Goal: Task Accomplishment & Management: Manage account settings

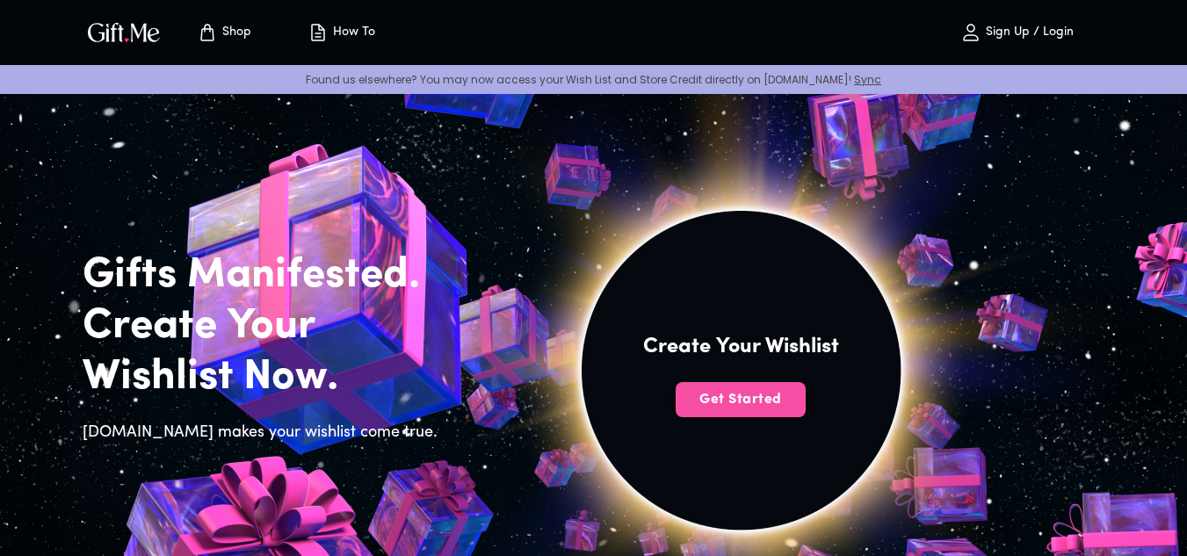
click at [728, 408] on span "Get Started" at bounding box center [741, 399] width 130 height 19
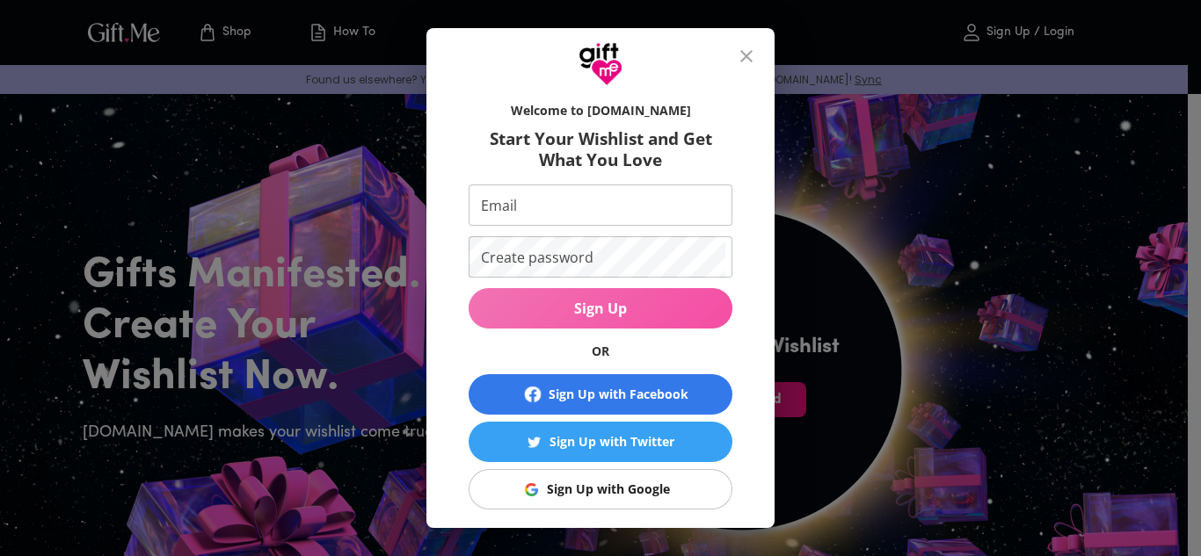
click at [668, 312] on span "Sign Up" at bounding box center [600, 308] width 264 height 19
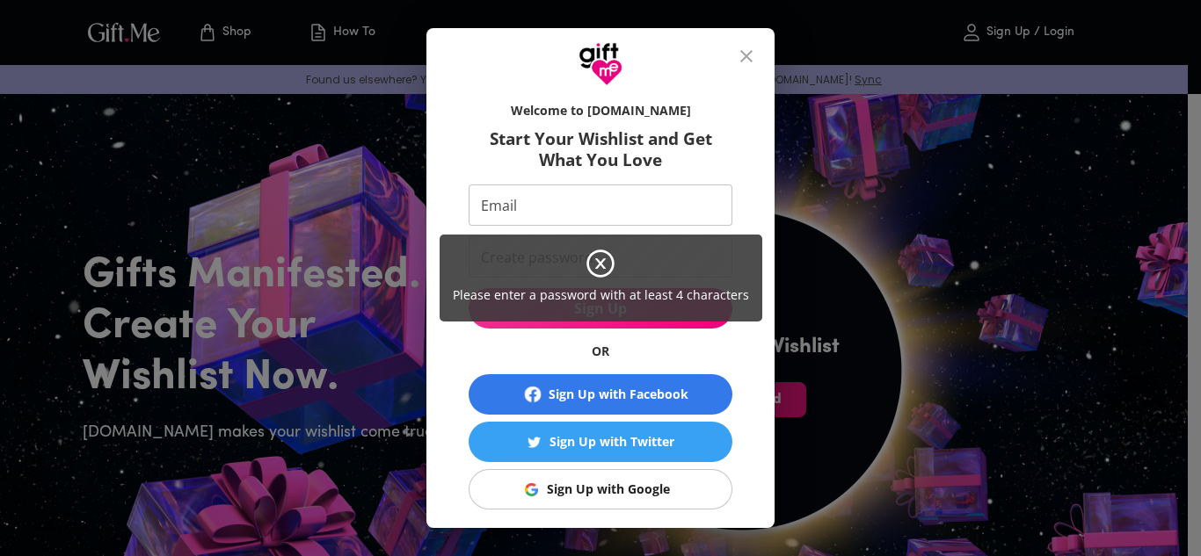
click at [757, 54] on div "Please enter a password with at least 4 characters" at bounding box center [600, 278] width 1201 height 556
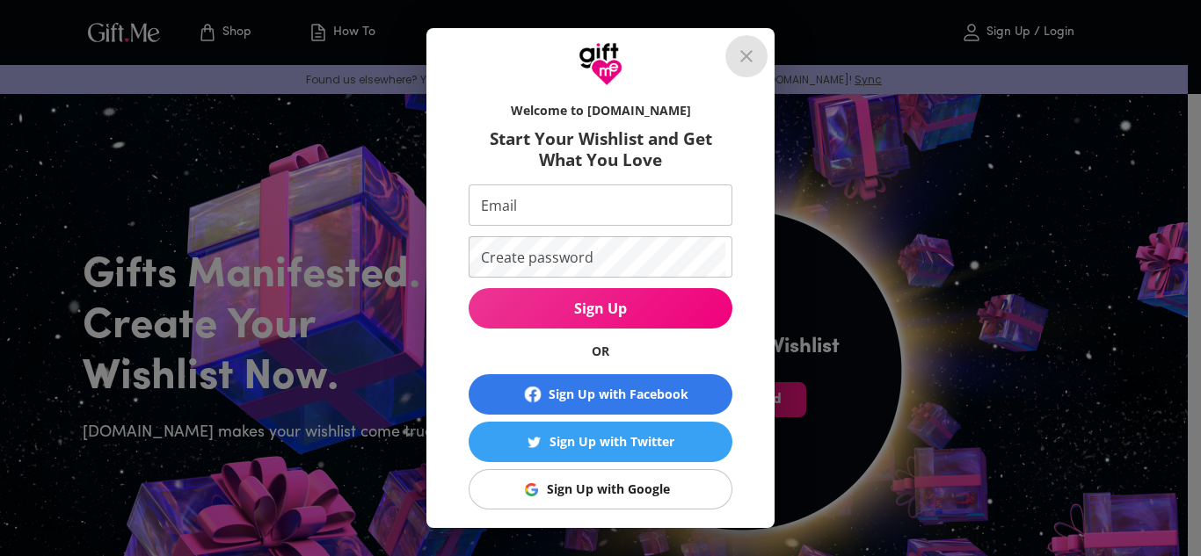
click at [757, 56] on icon "close" at bounding box center [746, 56] width 21 height 21
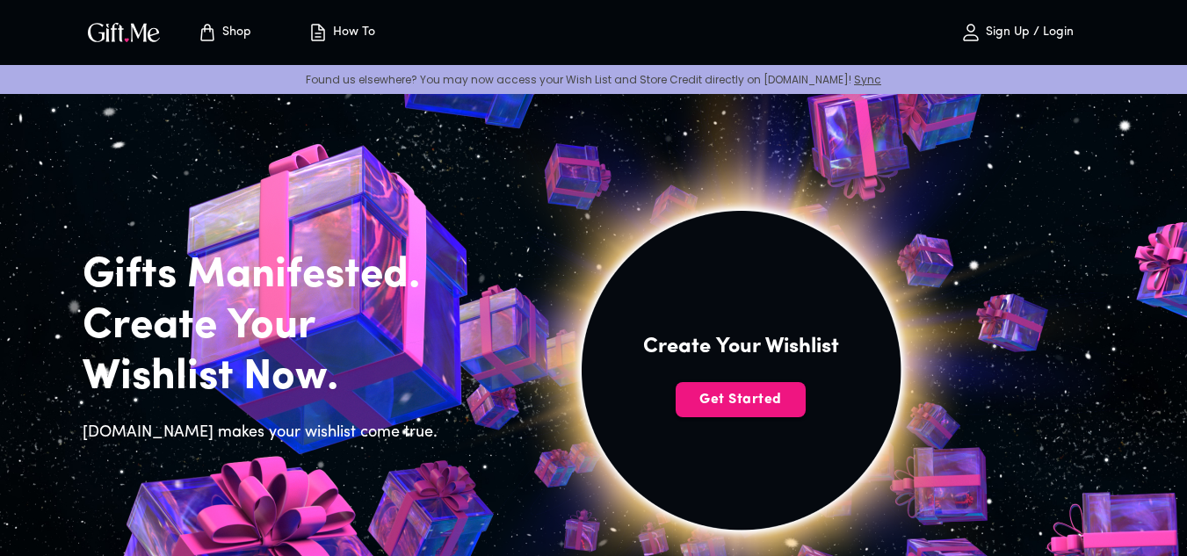
click at [997, 24] on span "Sign Up / Login" at bounding box center [1017, 32] width 155 height 21
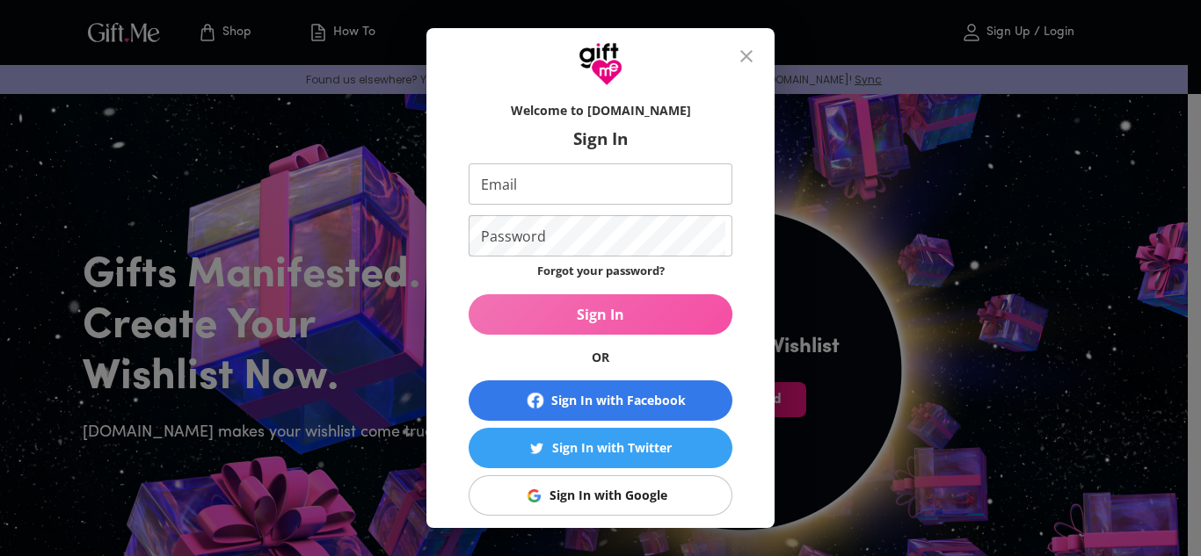
click at [553, 312] on span "Sign In" at bounding box center [600, 314] width 264 height 19
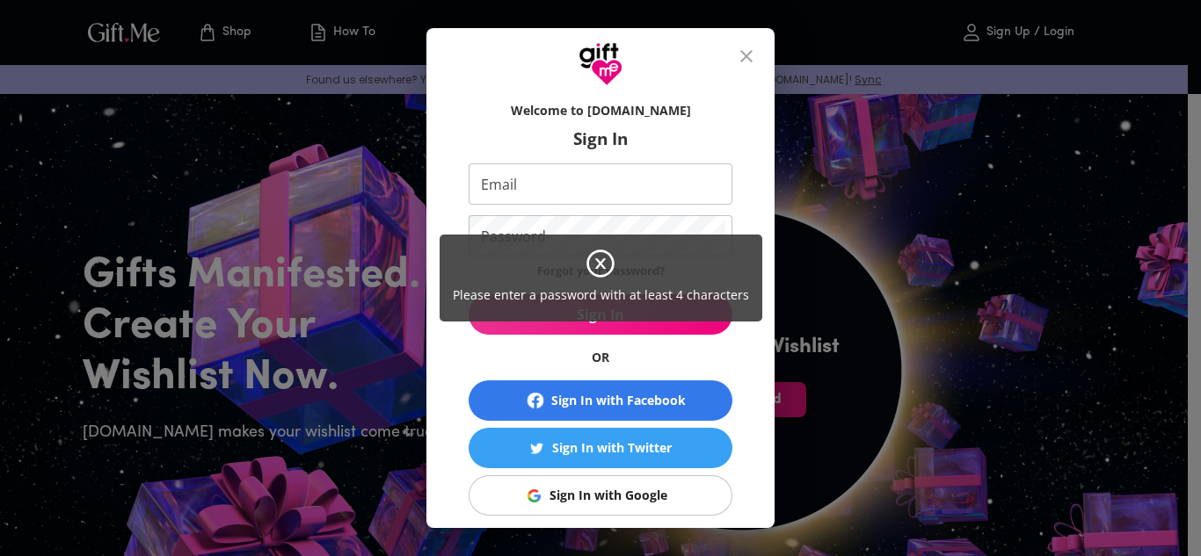
click at [537, 504] on div "Please enter a password with at least 4 characters" at bounding box center [600, 278] width 1201 height 556
click at [534, 482] on div "Please enter a password with at least 4 characters" at bounding box center [600, 278] width 1201 height 556
click at [534, 486] on div "Please enter a password with at least 4 characters" at bounding box center [600, 278] width 1201 height 556
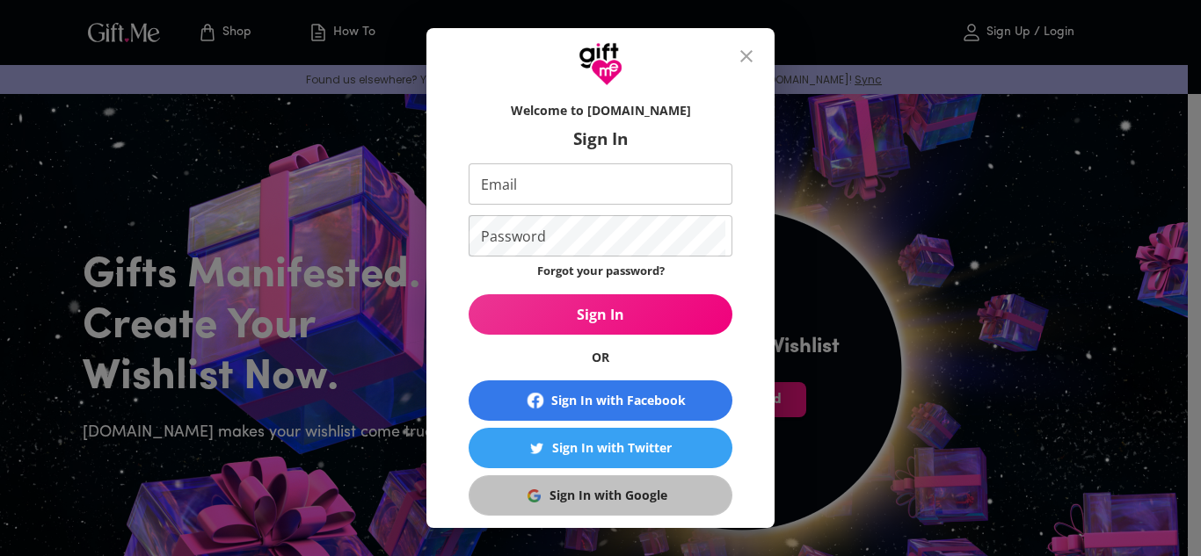
click at [534, 486] on span "Sign In with Google" at bounding box center [597, 495] width 242 height 19
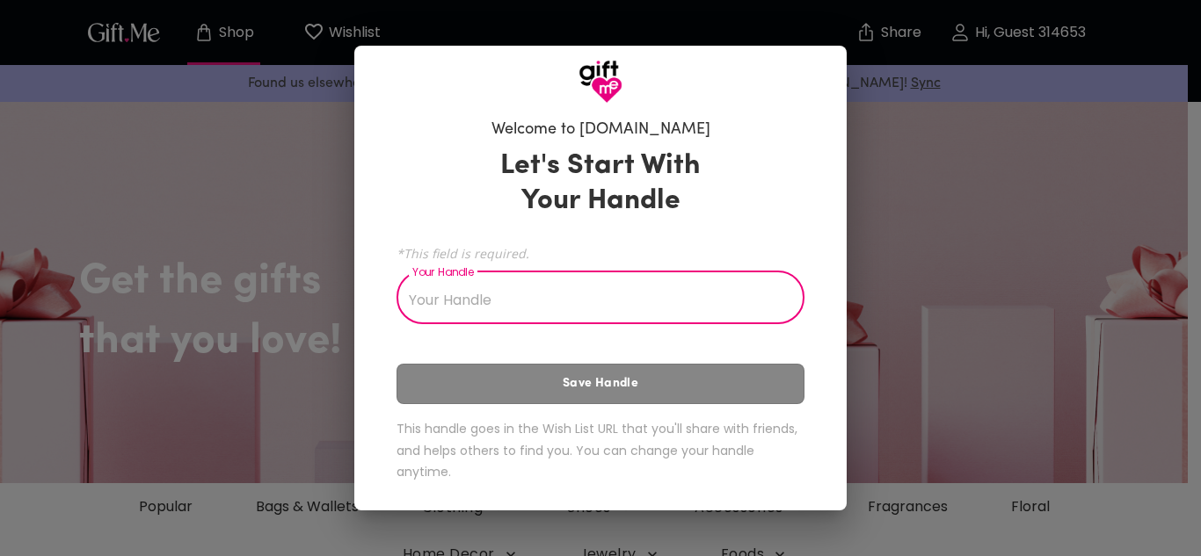
click at [671, 304] on input "Your Handle" at bounding box center [590, 299] width 388 height 49
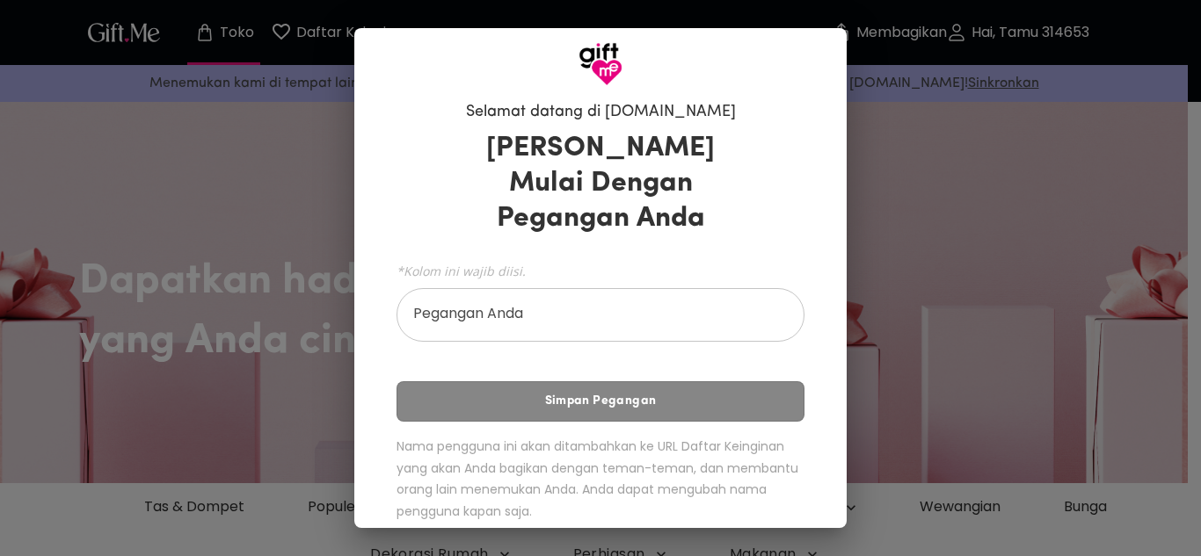
click at [602, 304] on input "Pegangan Anda" at bounding box center [590, 317] width 388 height 49
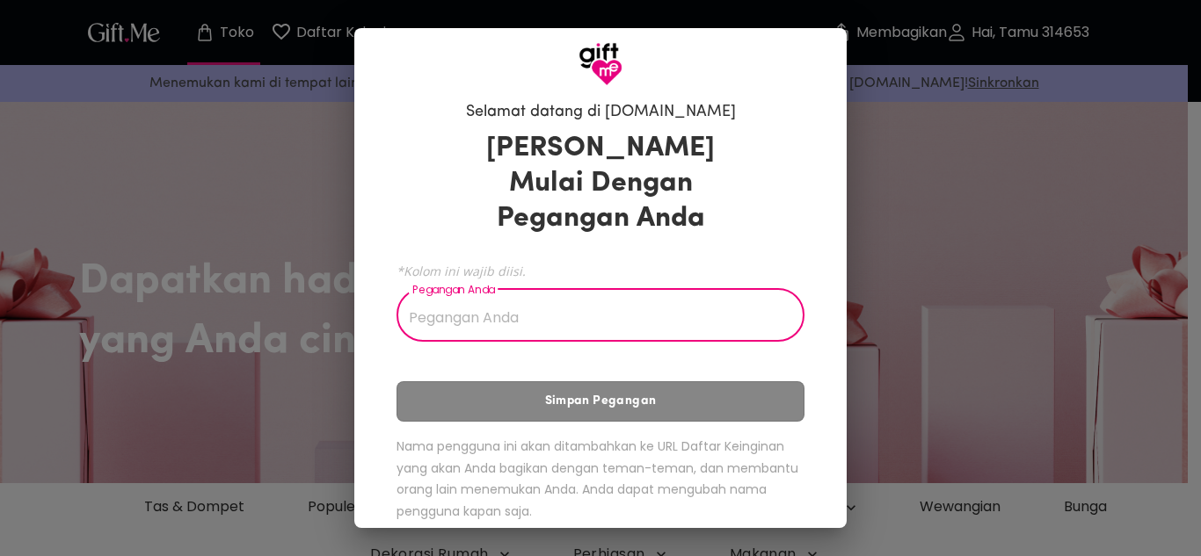
scroll to position [21, 0]
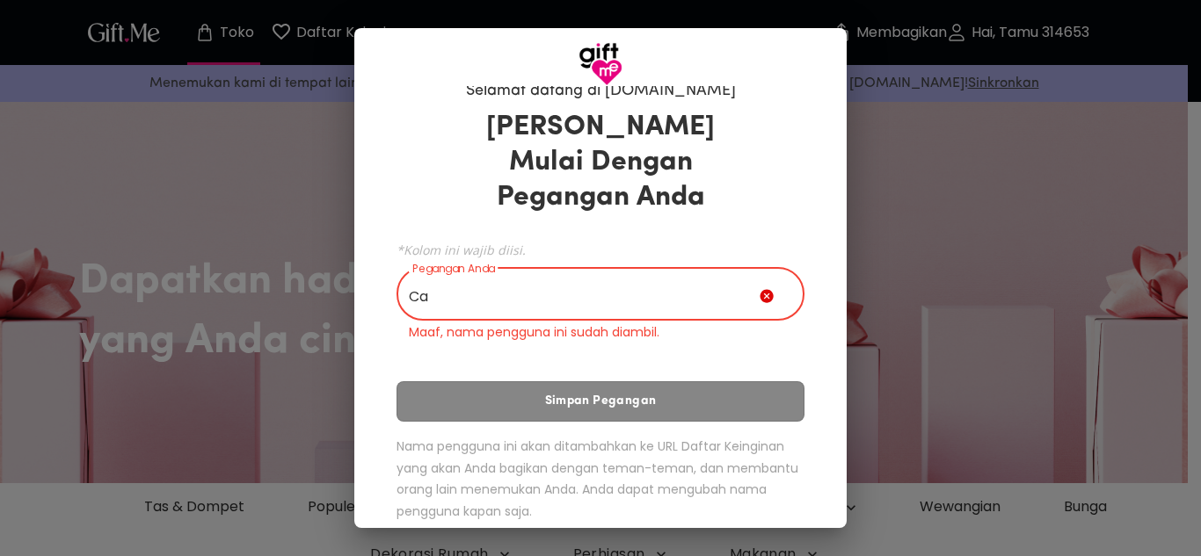
type input "C"
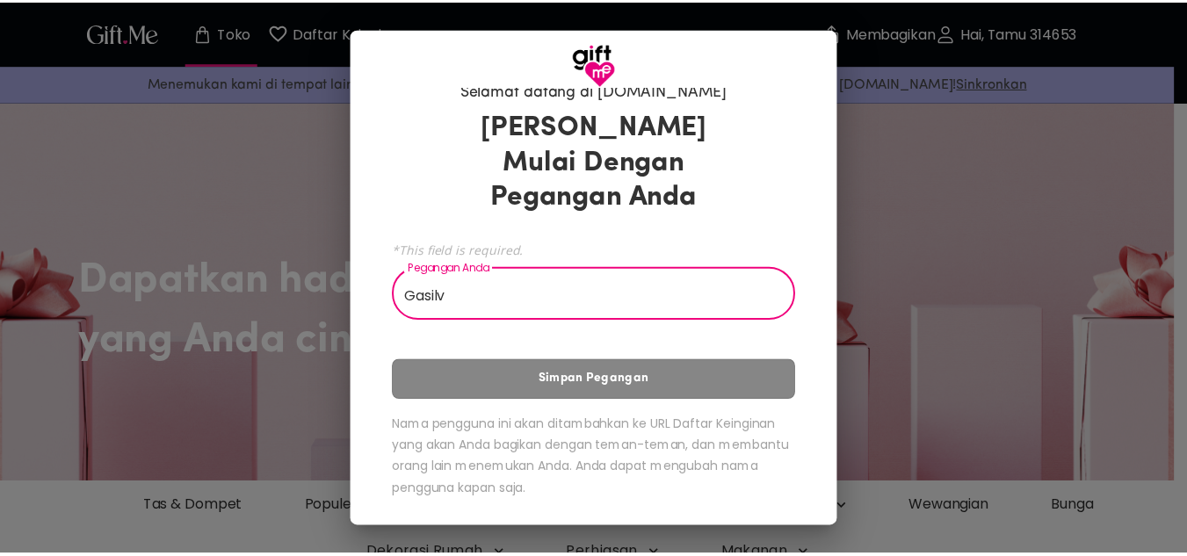
scroll to position [0, 0]
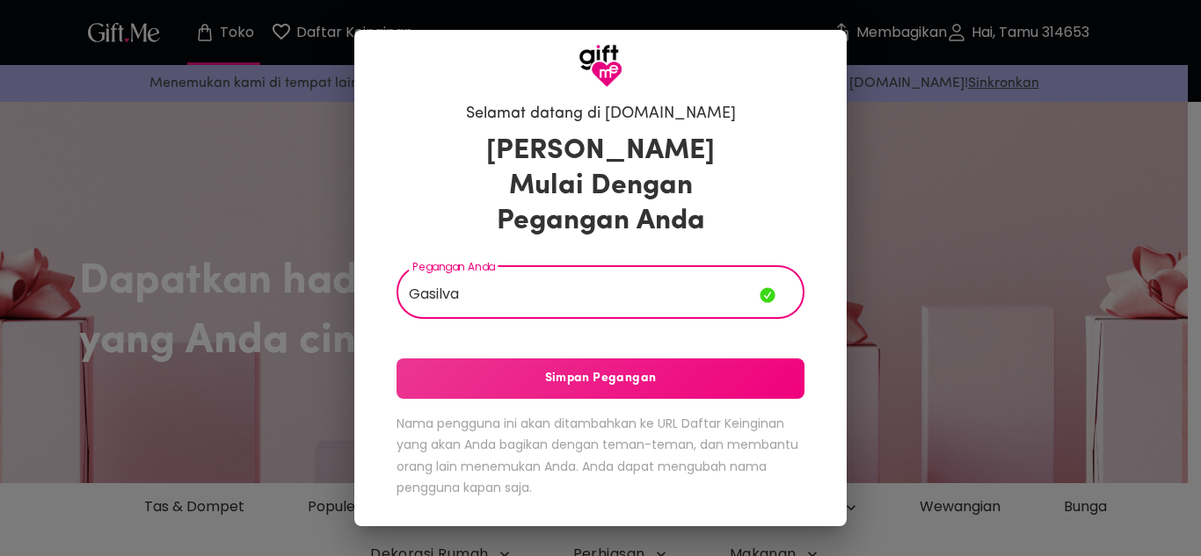
type input "Gasilva"
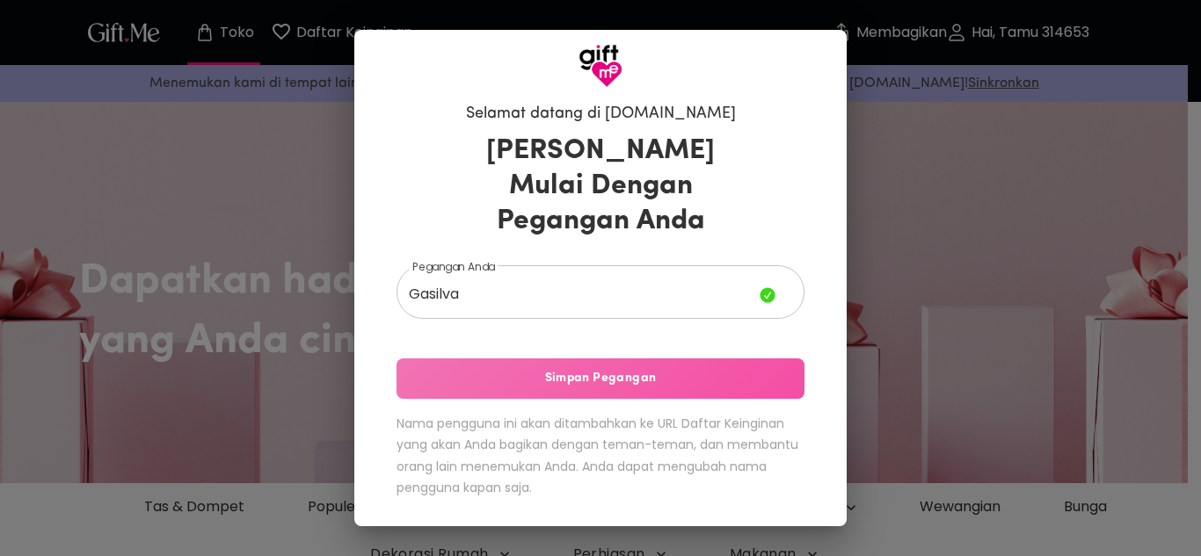
click at [569, 381] on font "Simpan Pegangan" at bounding box center [601, 378] width 112 height 13
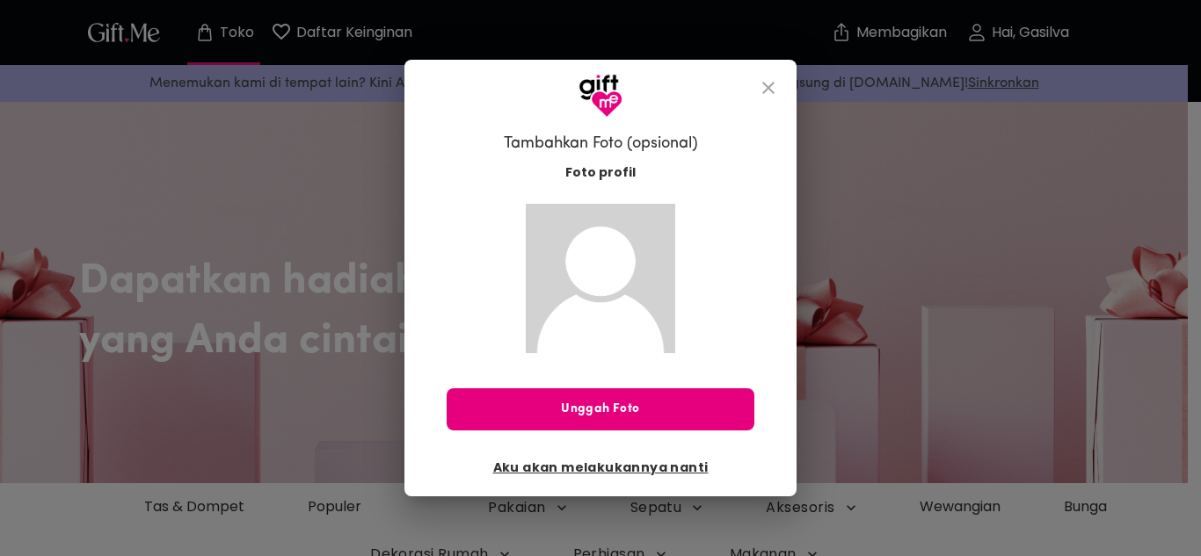
click at [640, 305] on img at bounding box center [600, 278] width 149 height 149
click at [751, 75] on button "menutup" at bounding box center [768, 88] width 42 height 42
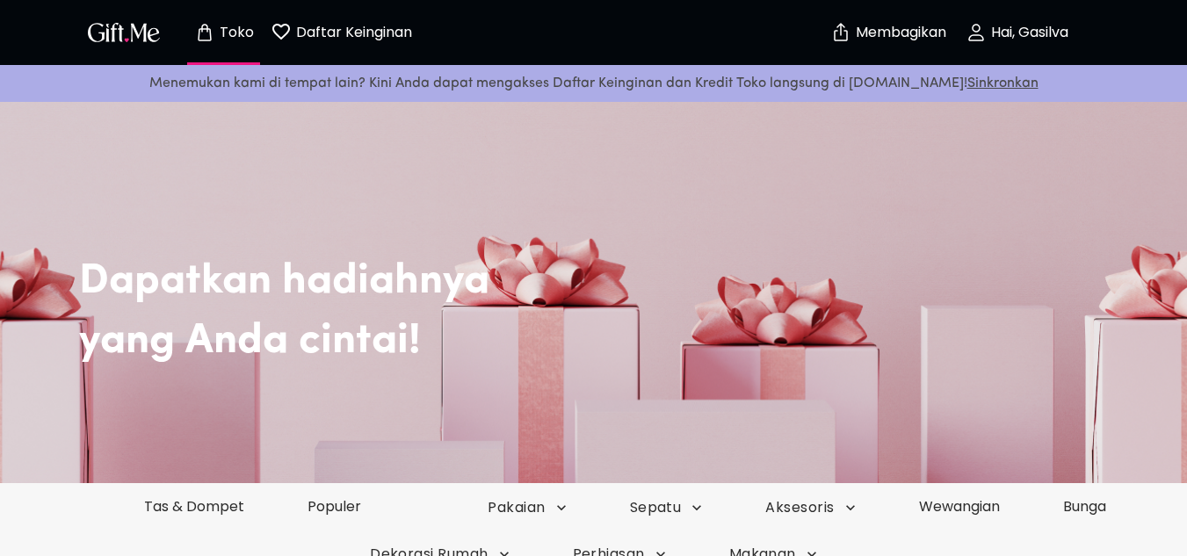
click at [369, 40] on font "Daftar Keinginan" at bounding box center [354, 32] width 116 height 20
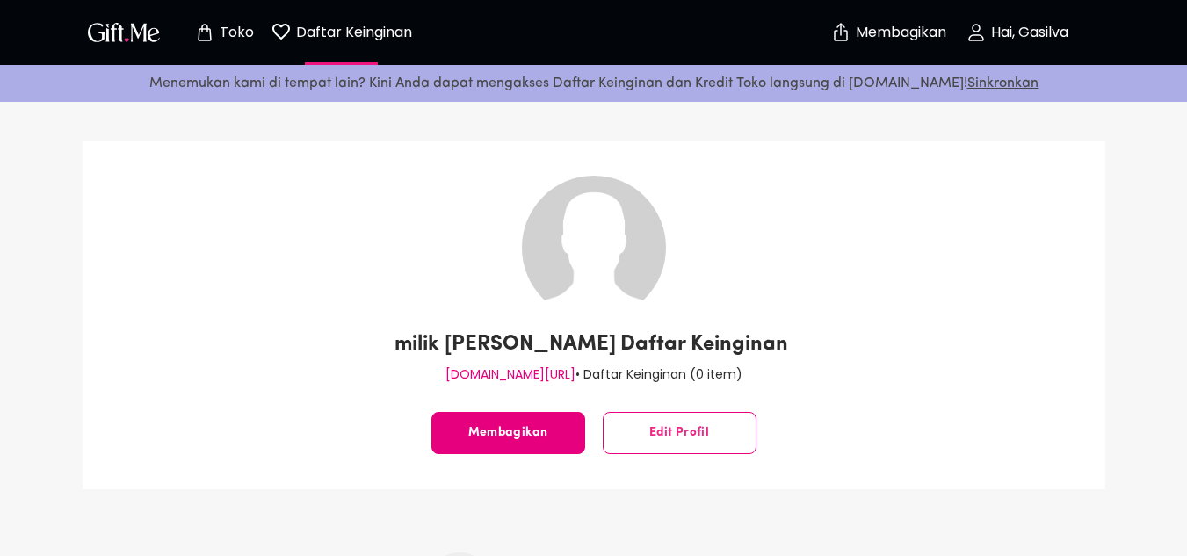
click at [217, 31] on p "Toko" at bounding box center [234, 32] width 39 height 15
